Goal: Transaction & Acquisition: Book appointment/travel/reservation

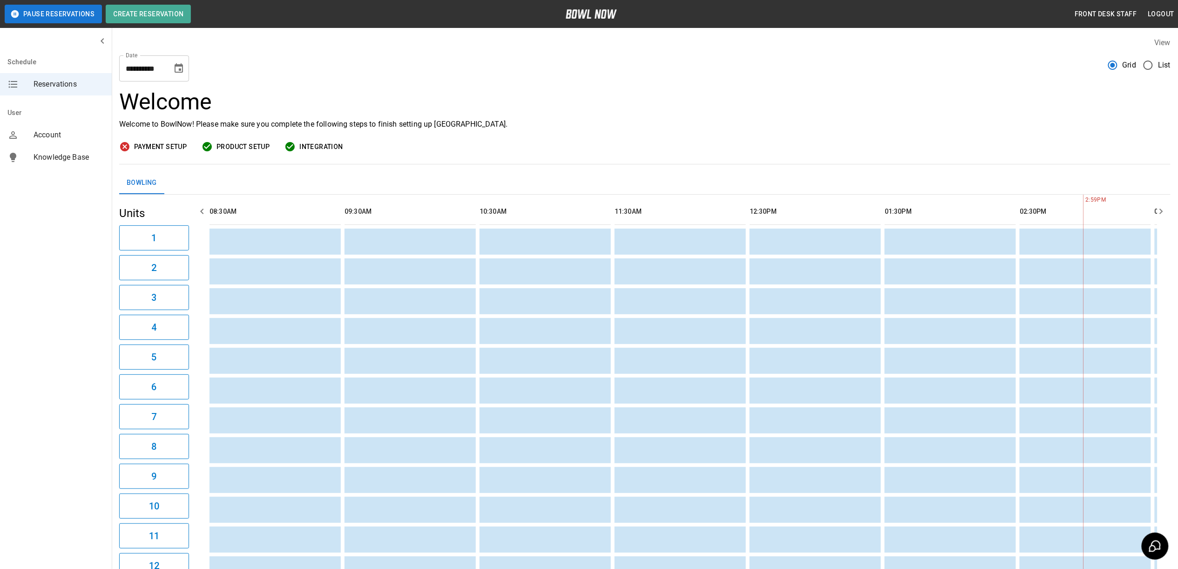
scroll to position [0, 810]
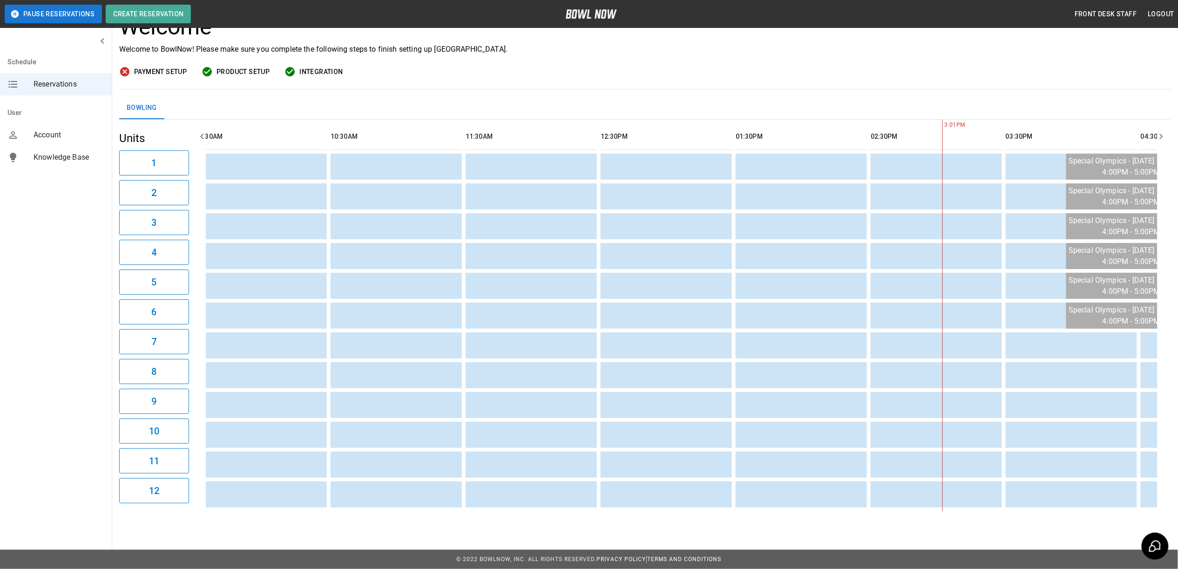
scroll to position [0, 169]
